Goal: Browse casually: Explore the website without a specific task or goal

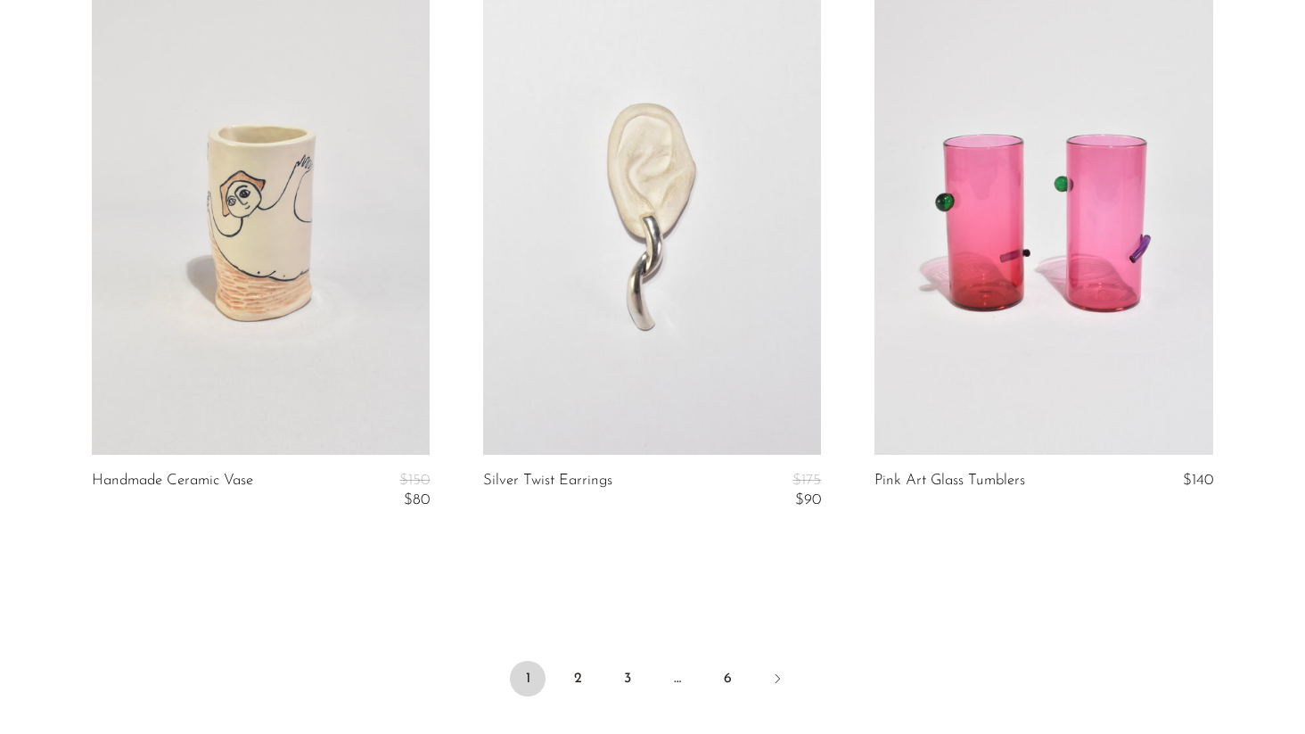
scroll to position [6393, 0]
click at [583, 672] on link "2" at bounding box center [578, 676] width 36 height 36
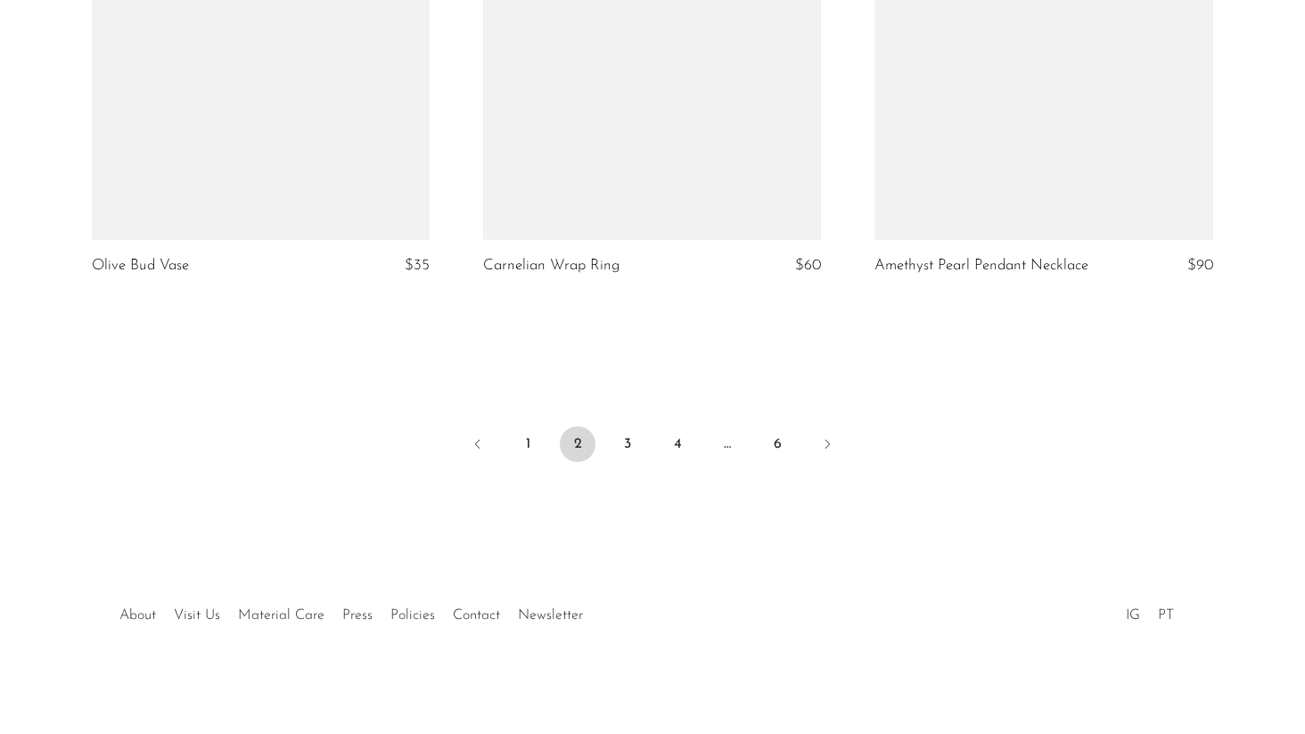
scroll to position [6625, 0]
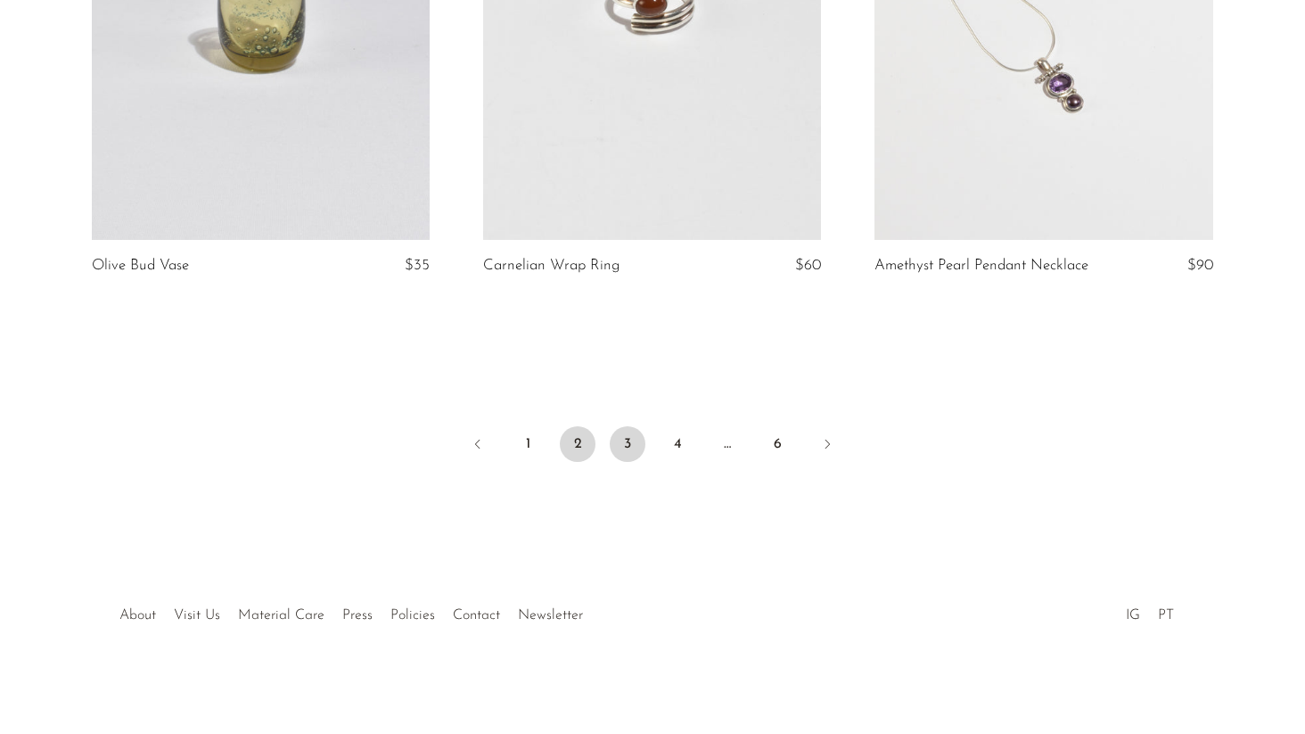
click at [625, 439] on link "3" at bounding box center [628, 444] width 36 height 36
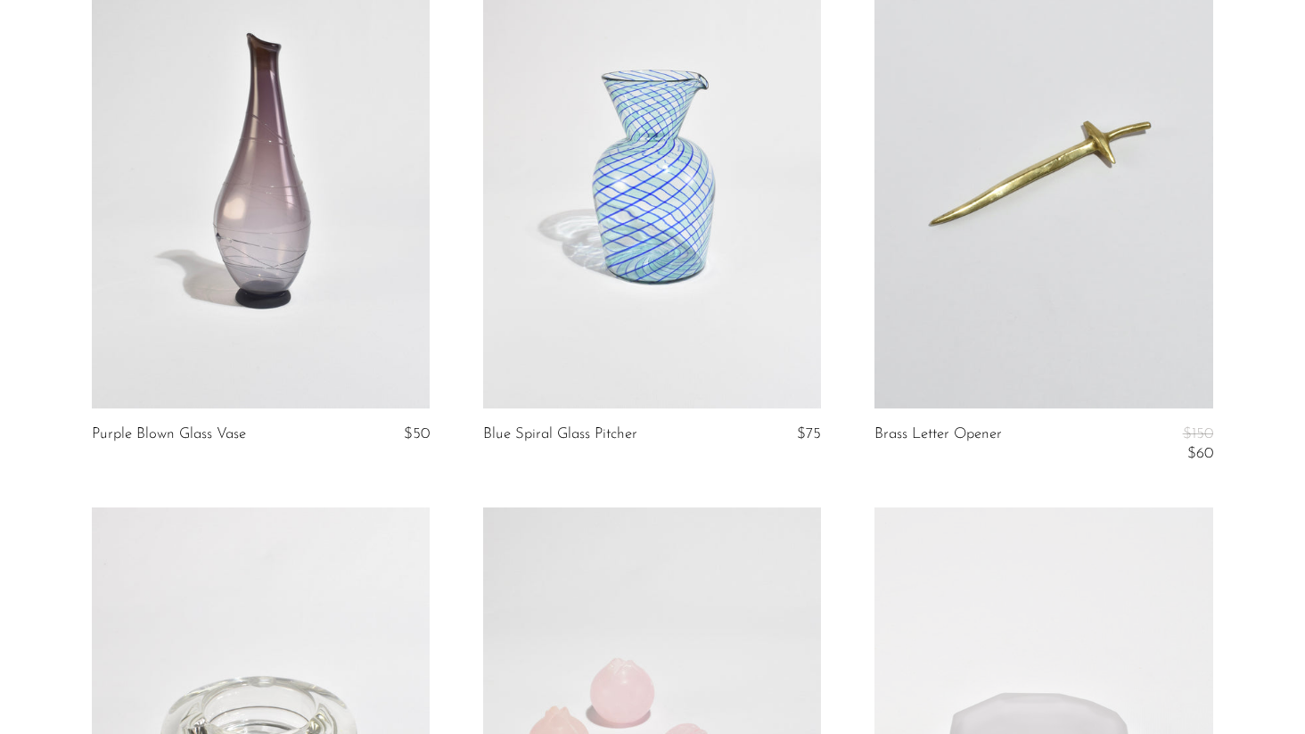
scroll to position [2478, 0]
click at [660, 245] on link at bounding box center [652, 170] width 338 height 473
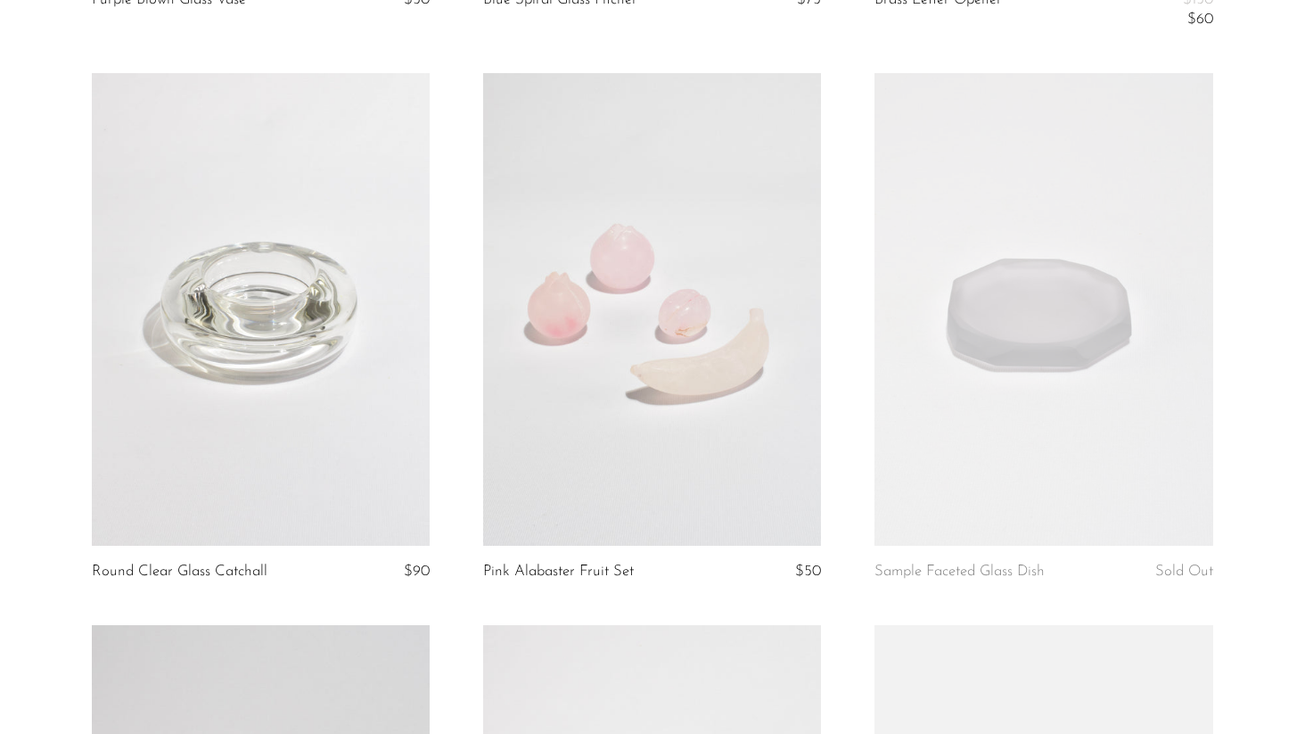
scroll to position [2944, 0]
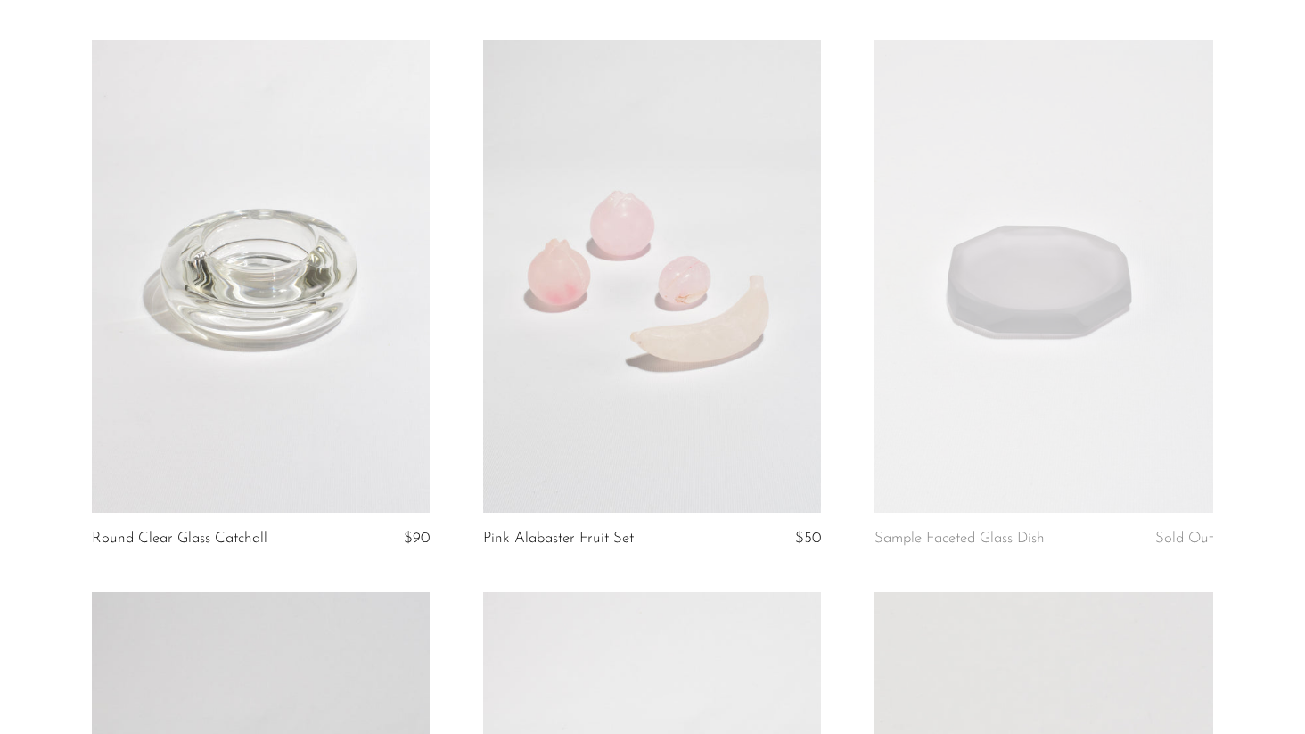
click at [603, 335] on link at bounding box center [652, 276] width 338 height 473
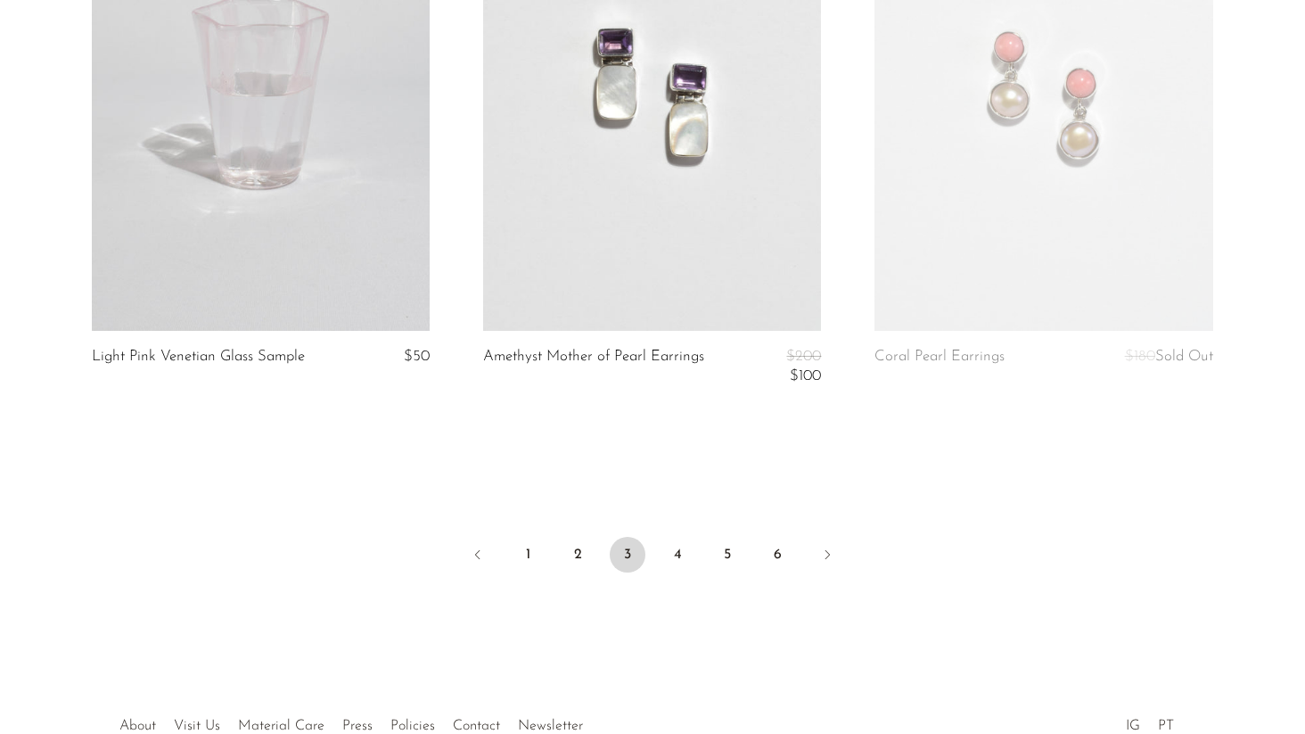
scroll to position [6628, 0]
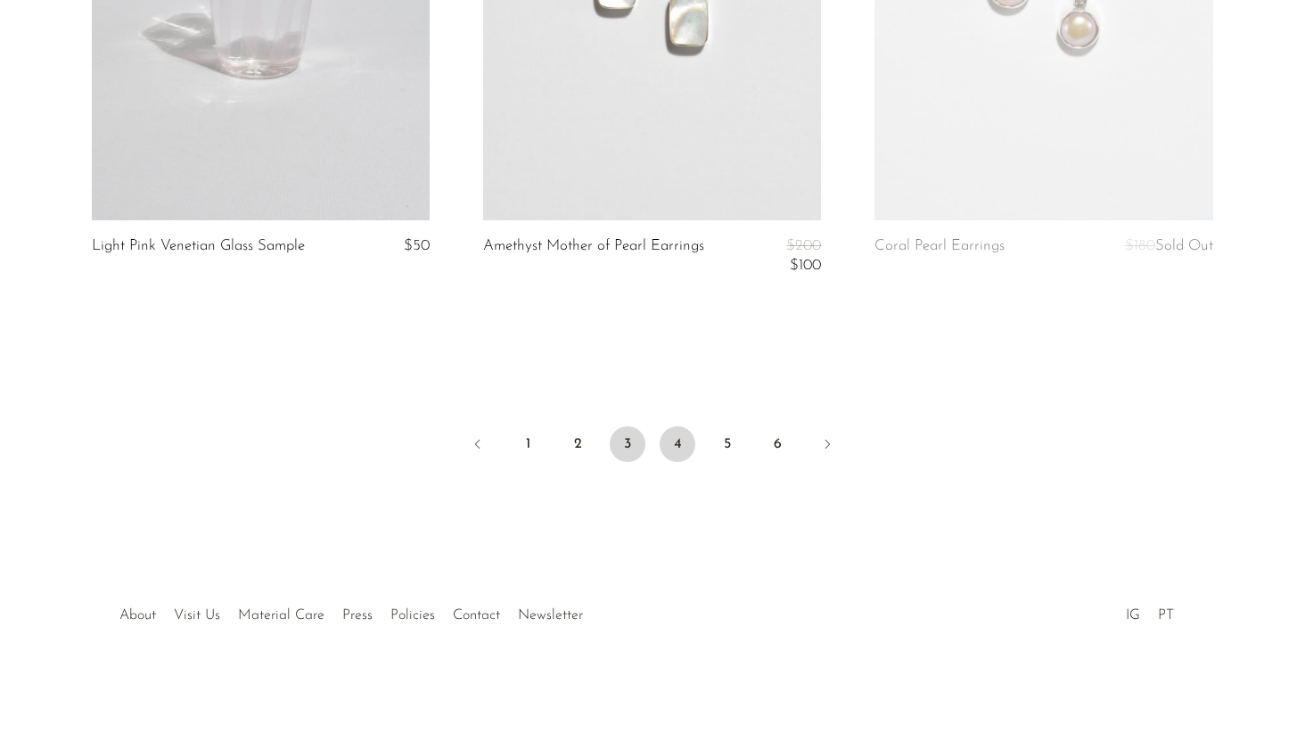
click at [677, 435] on link "4" at bounding box center [678, 444] width 36 height 36
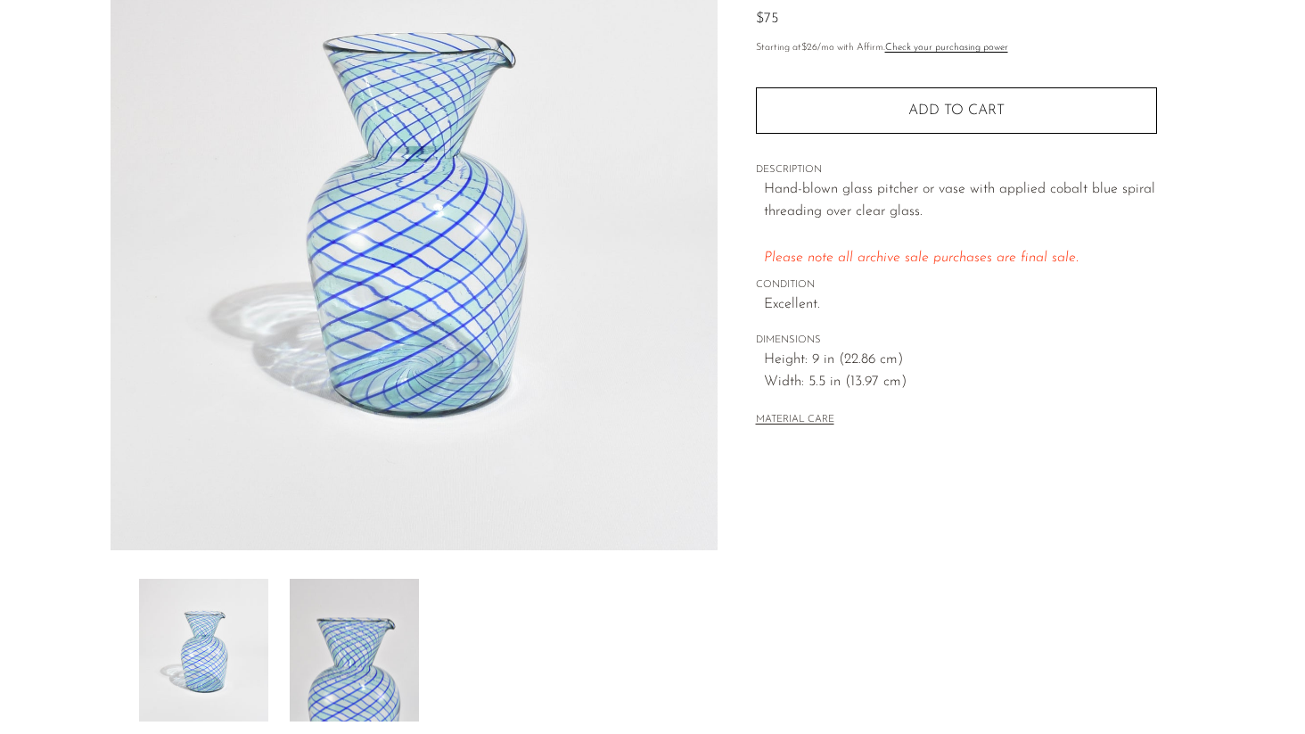
scroll to position [189, 0]
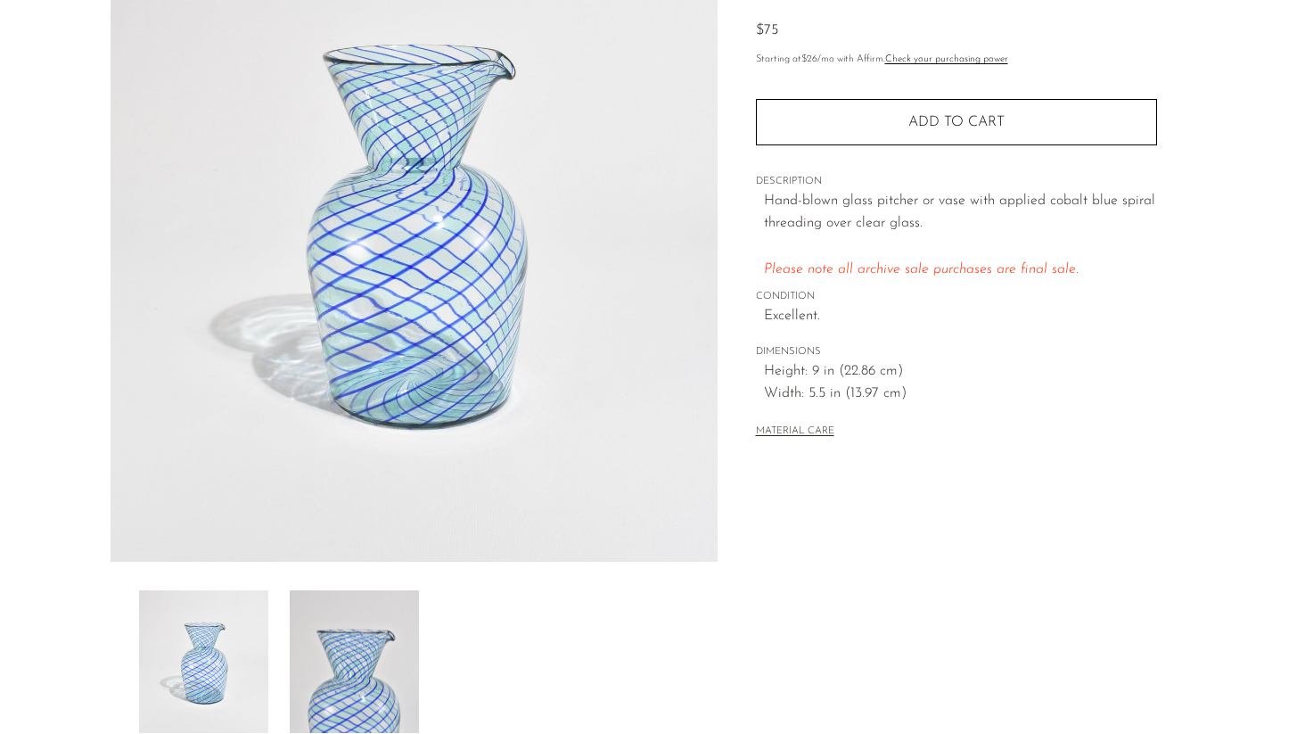
click at [368, 668] on img at bounding box center [354, 661] width 129 height 143
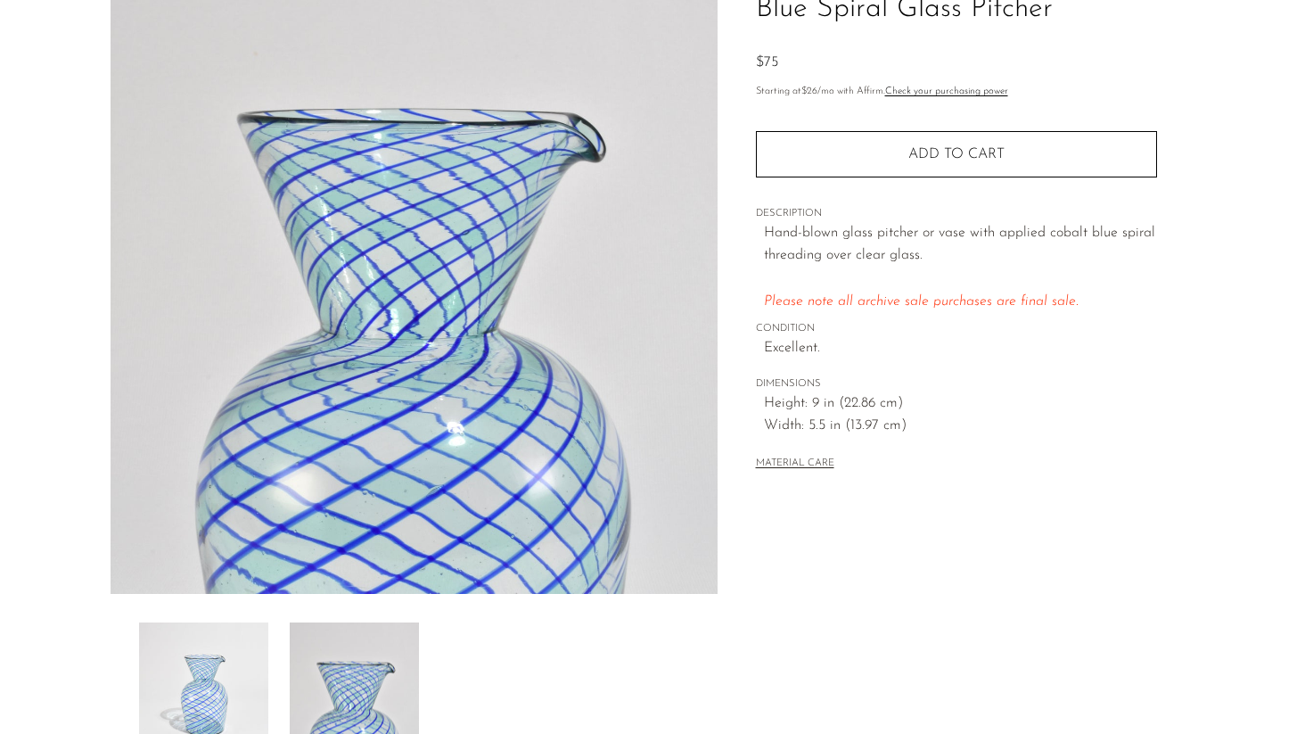
scroll to position [129, 0]
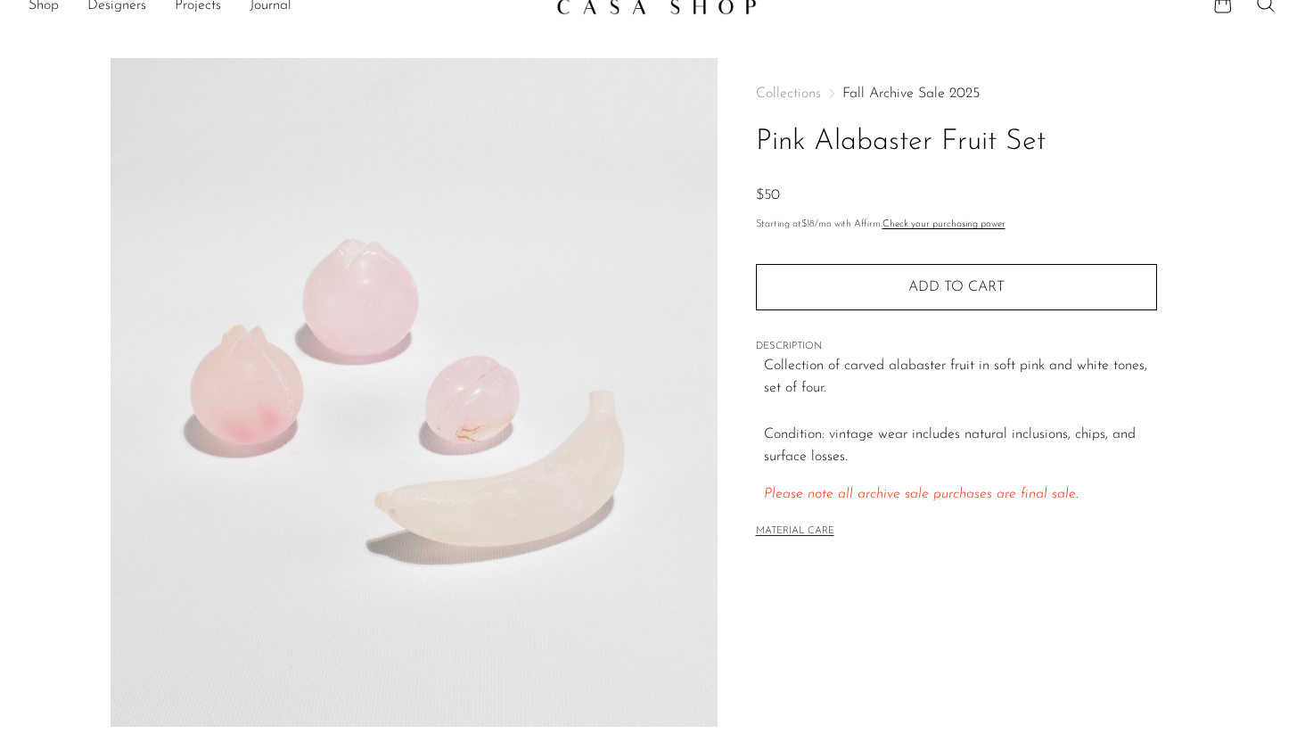
scroll to position [37, 0]
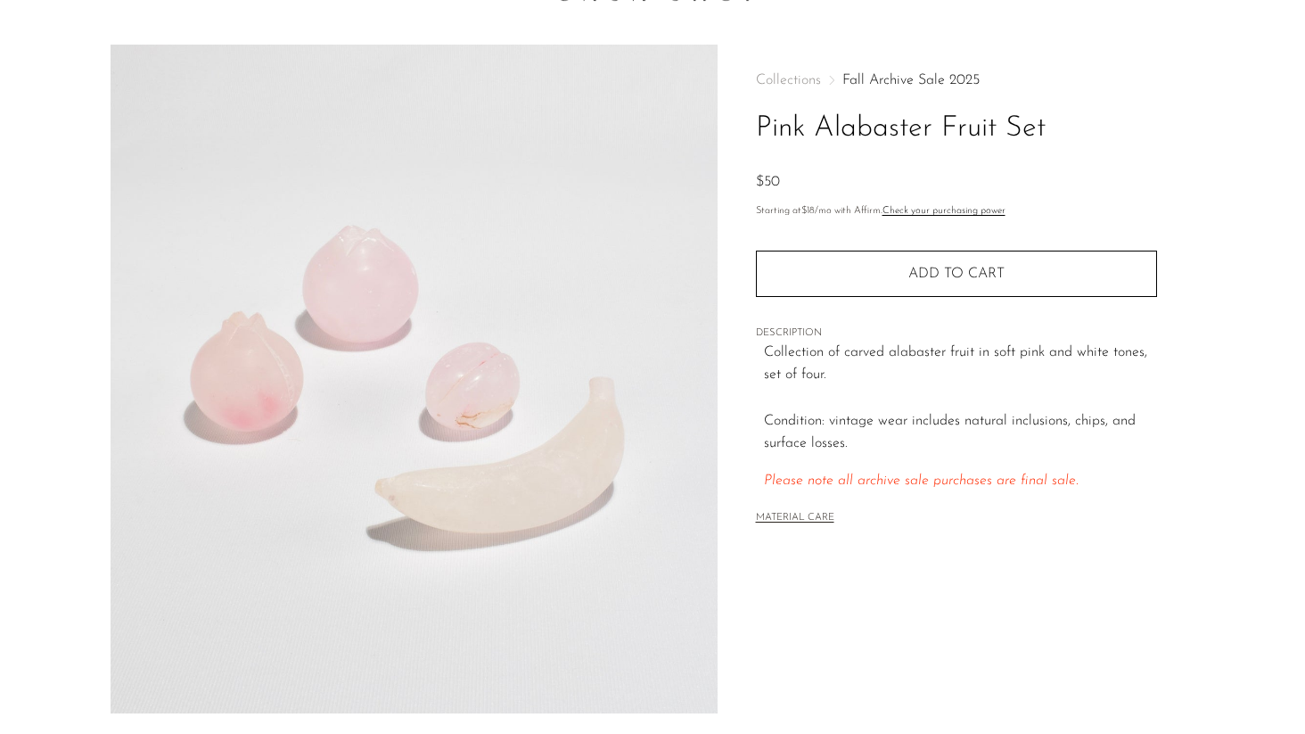
click at [894, 579] on div "Collections Fall Archive Sale 2025 Pink Alabaster Fruit Set $50 Starting at $18…" at bounding box center [955, 465] width 477 height 840
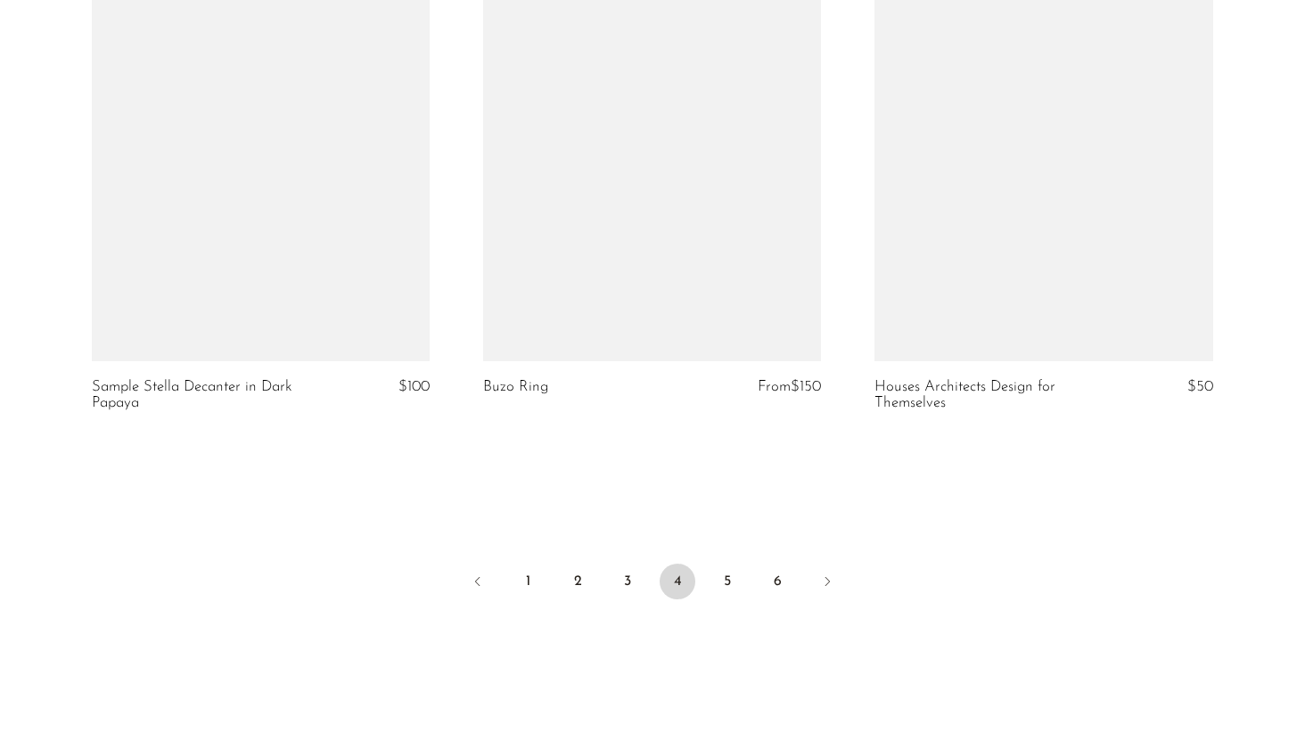
scroll to position [6566, 0]
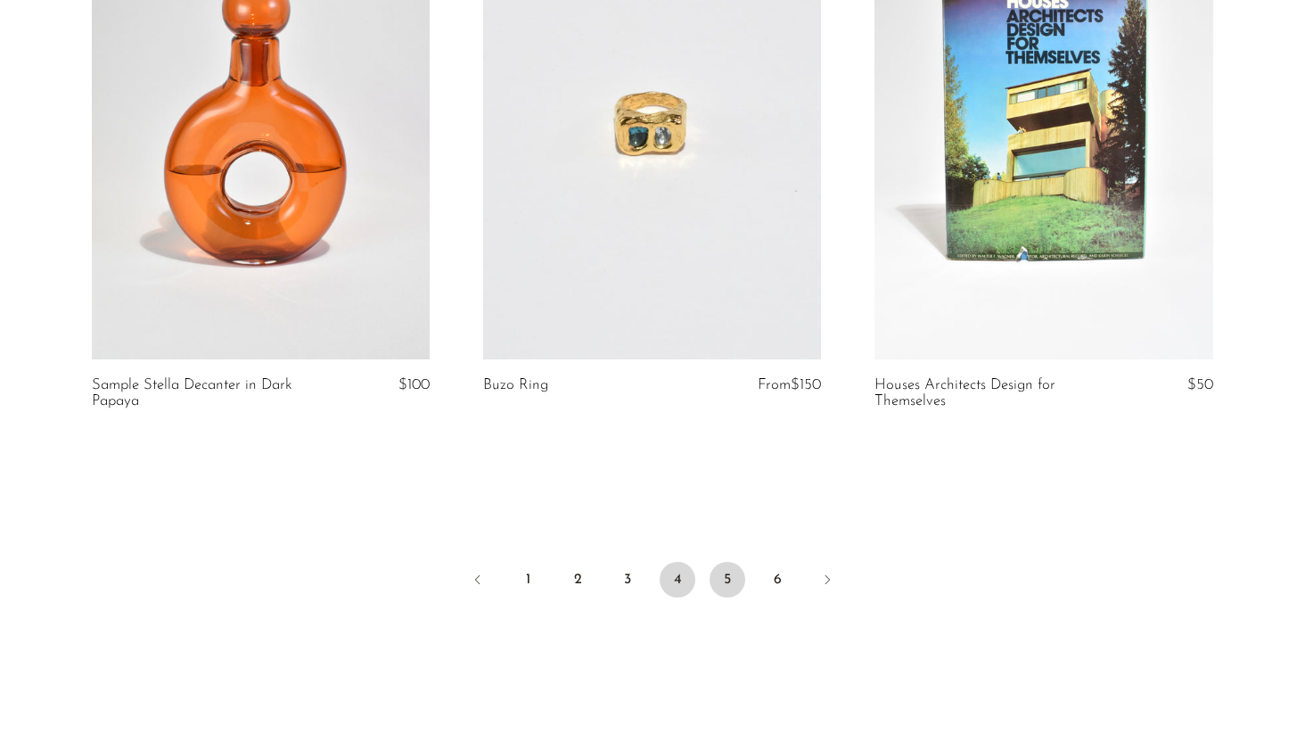
click at [728, 580] on link "5" at bounding box center [727, 580] width 36 height 36
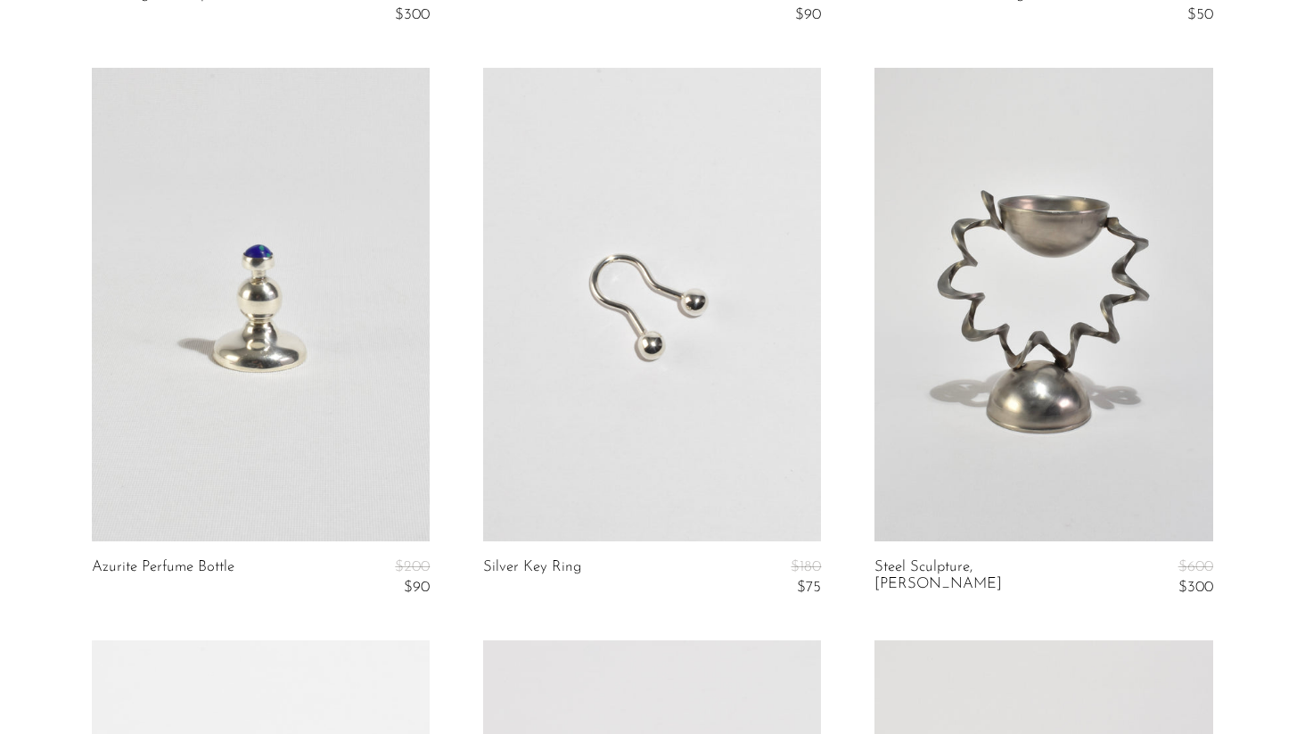
scroll to position [1234, 0]
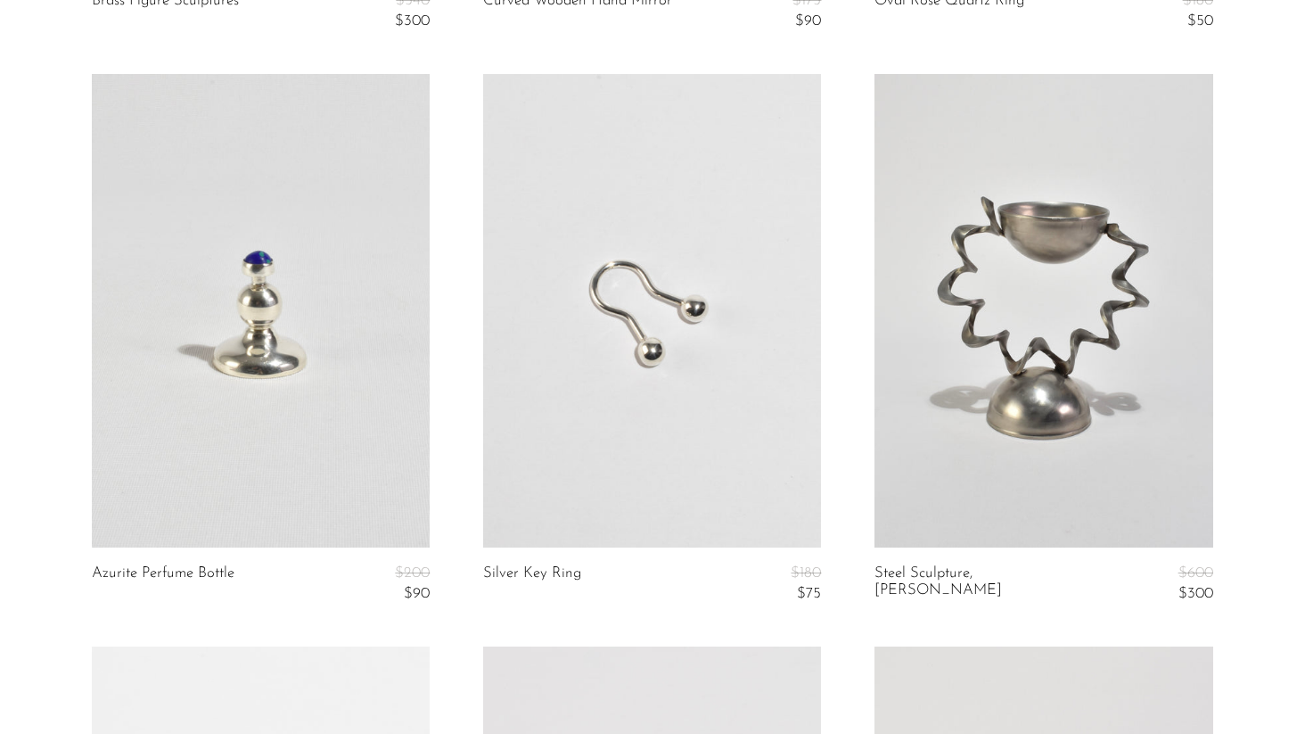
click at [731, 421] on link at bounding box center [652, 310] width 338 height 473
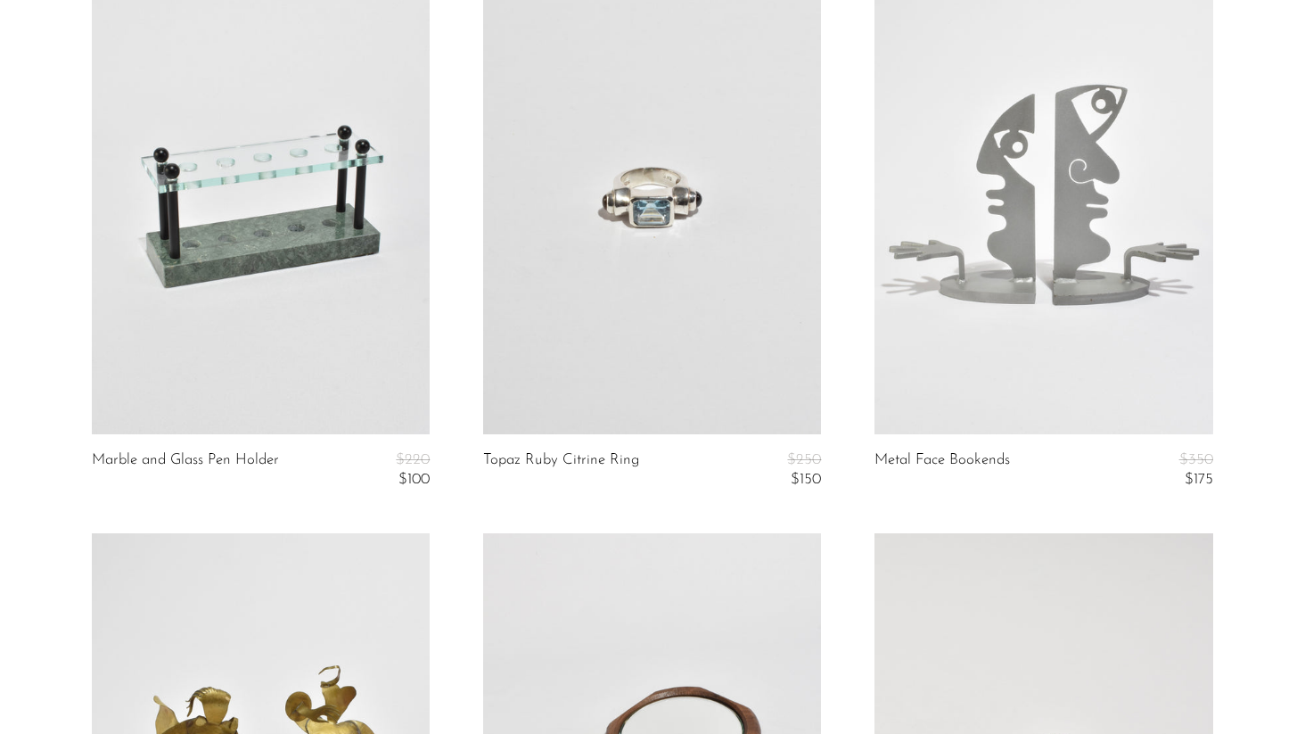
scroll to position [0, 0]
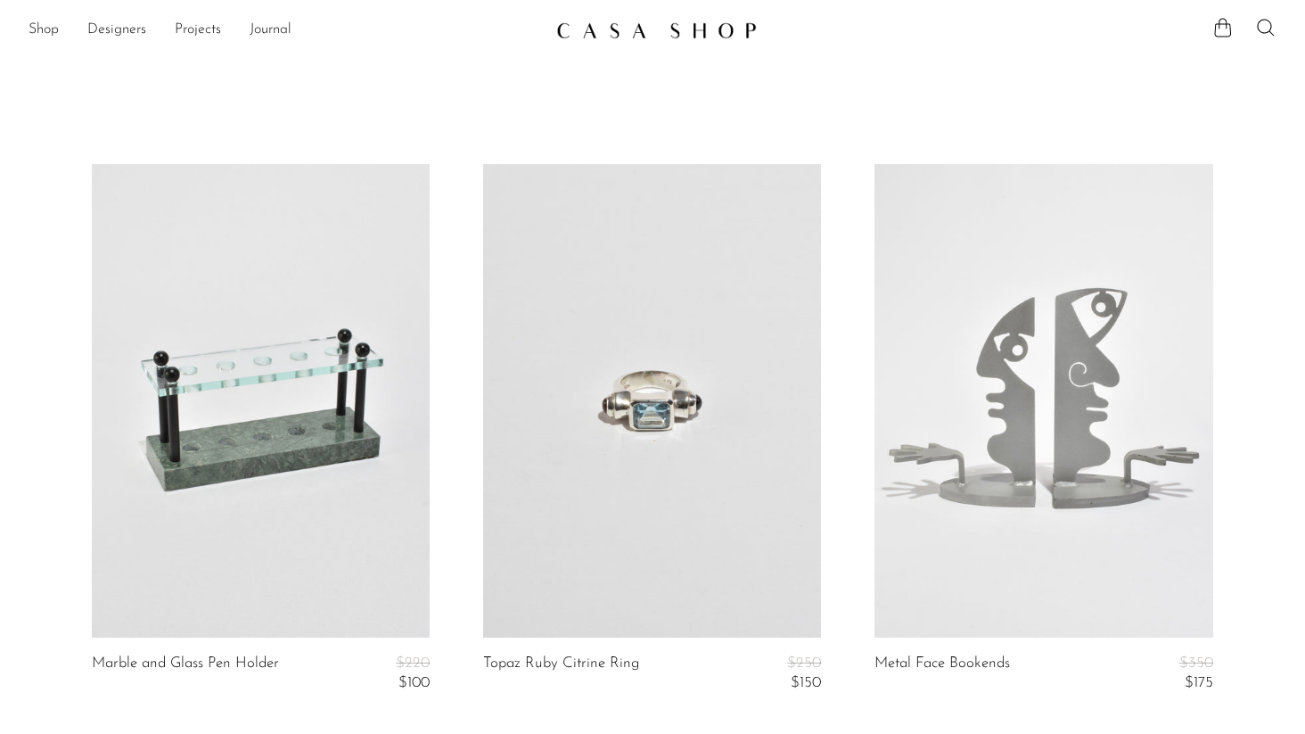
click at [628, 29] on img at bounding box center [656, 30] width 201 height 18
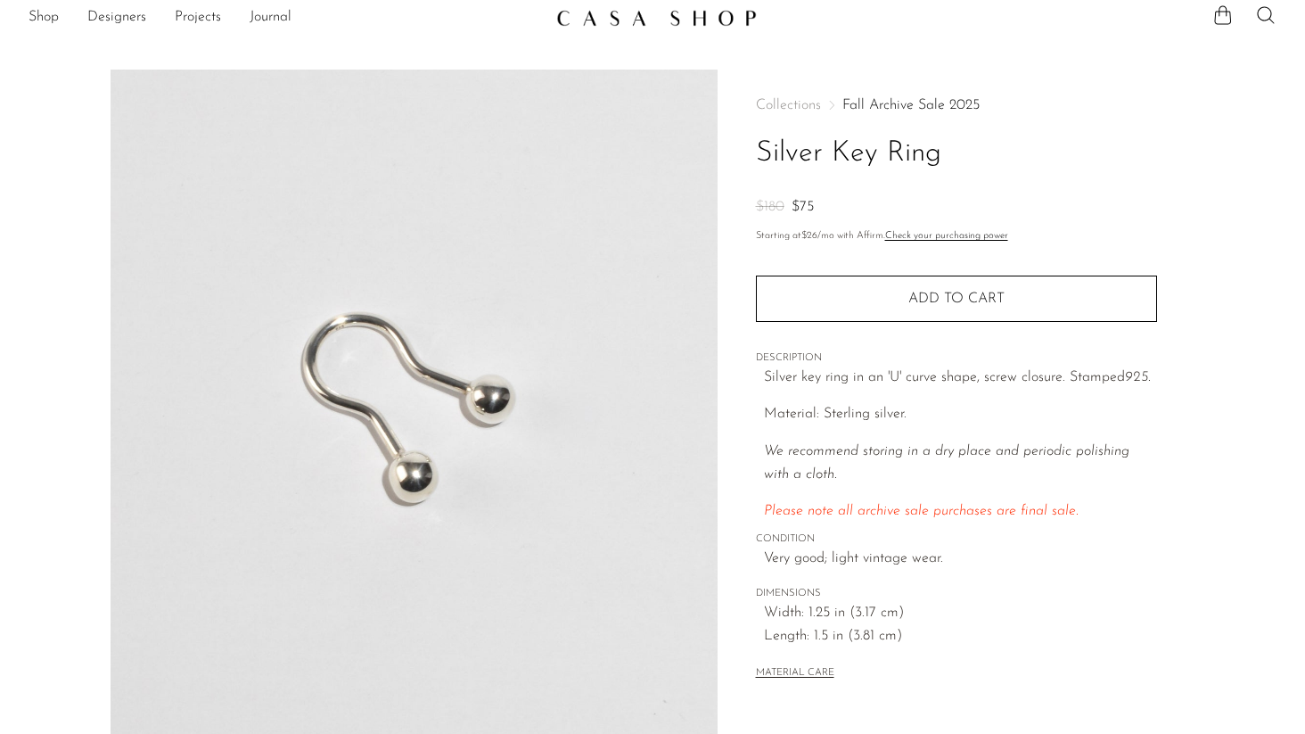
scroll to position [22, 0]
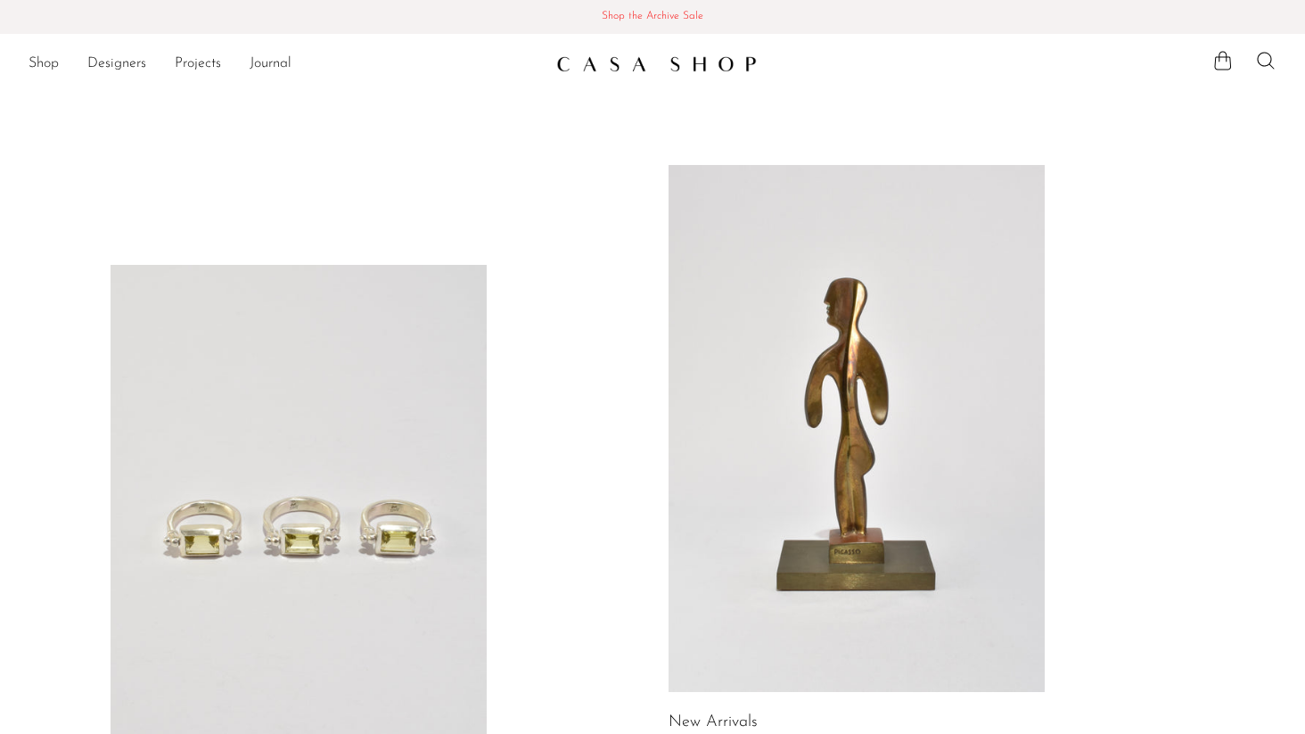
click at [833, 437] on link at bounding box center [856, 428] width 376 height 527
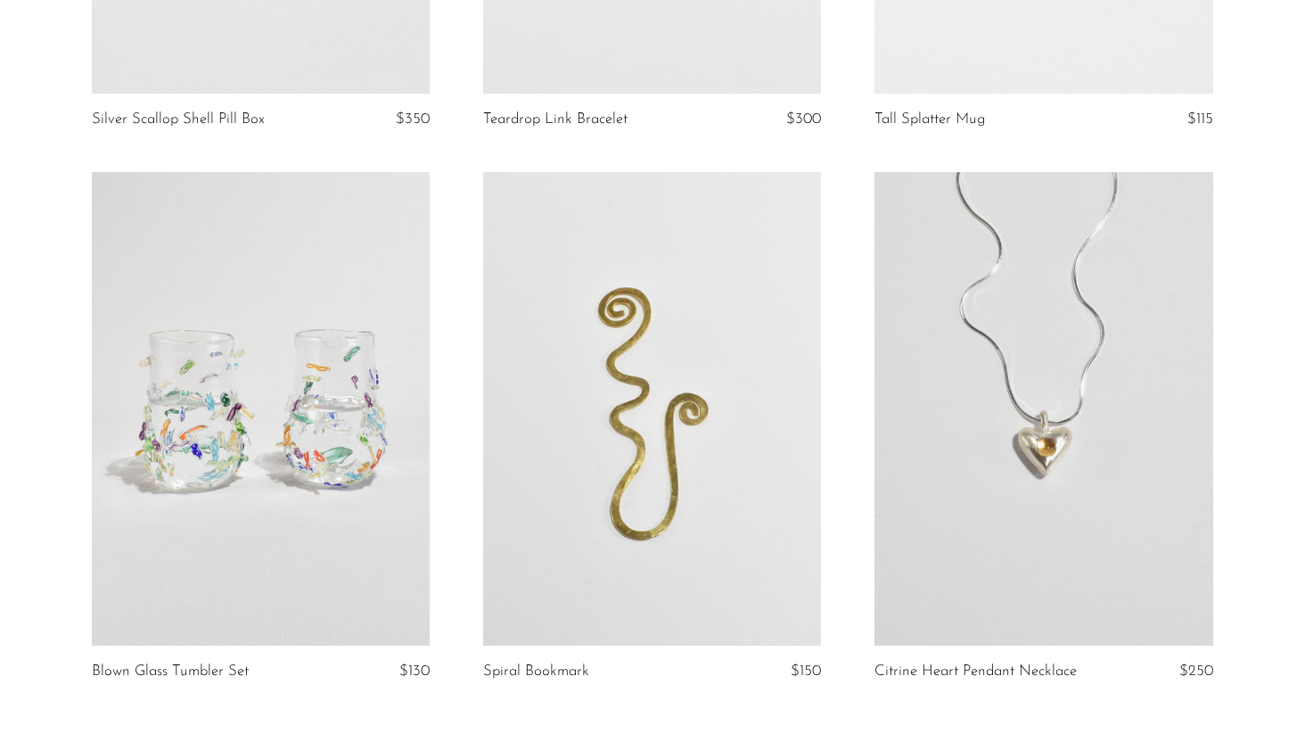
scroll to position [6079, 0]
